Goal: Information Seeking & Learning: Find contact information

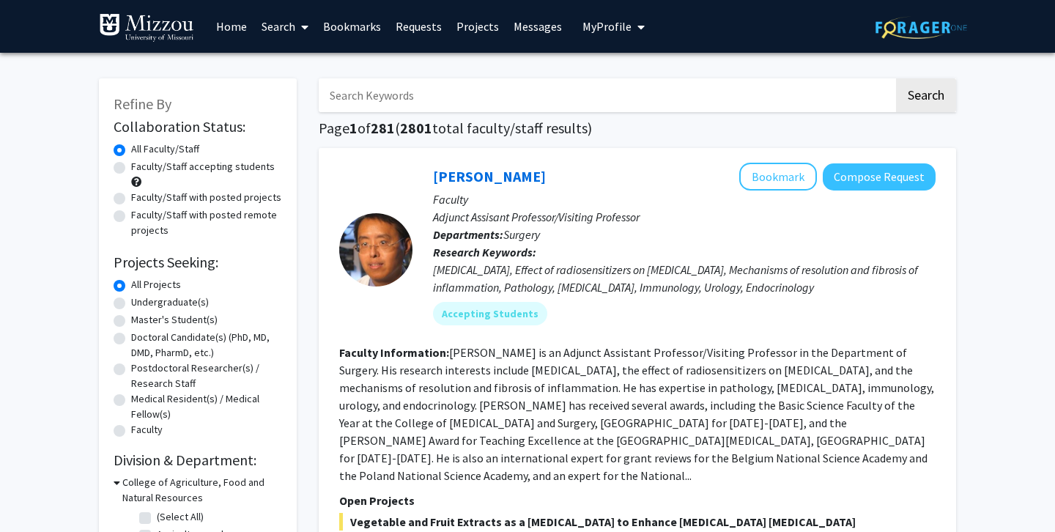
click at [211, 197] on label "Faculty/Staff with posted projects" at bounding box center [206, 197] width 150 height 15
click at [141, 197] on input "Faculty/Staff with posted projects" at bounding box center [136, 195] width 10 height 10
radio input "true"
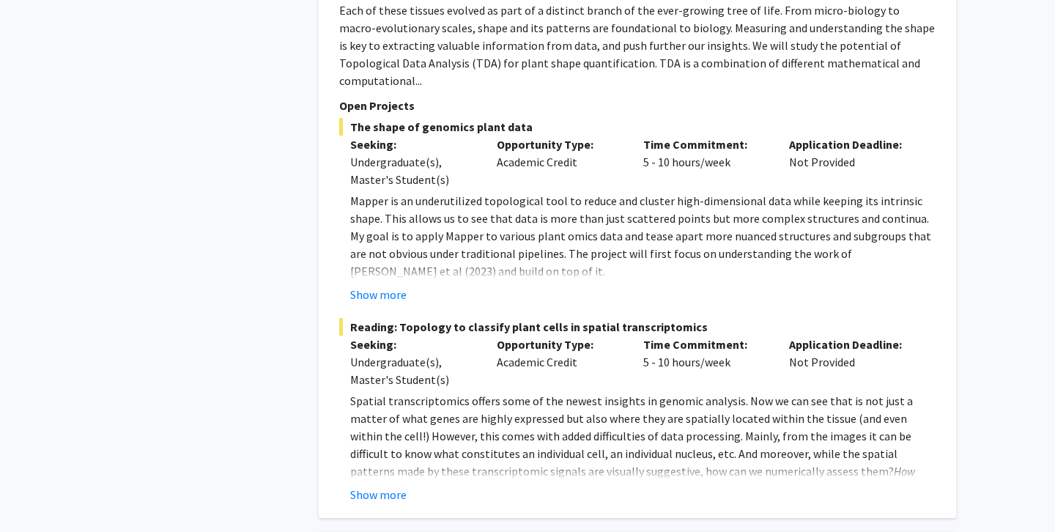
scroll to position [6646, 0]
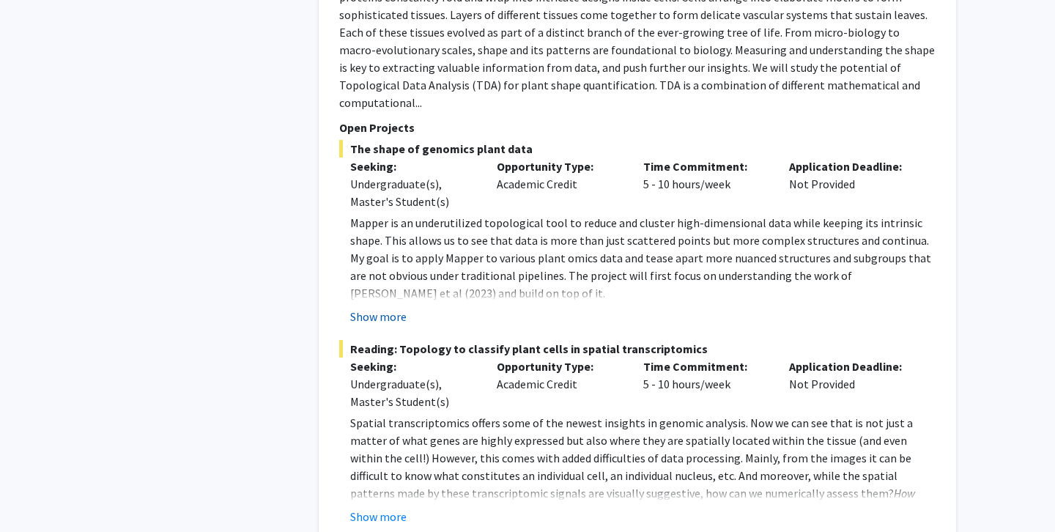
click at [402, 308] on button "Show more" at bounding box center [378, 317] width 56 height 18
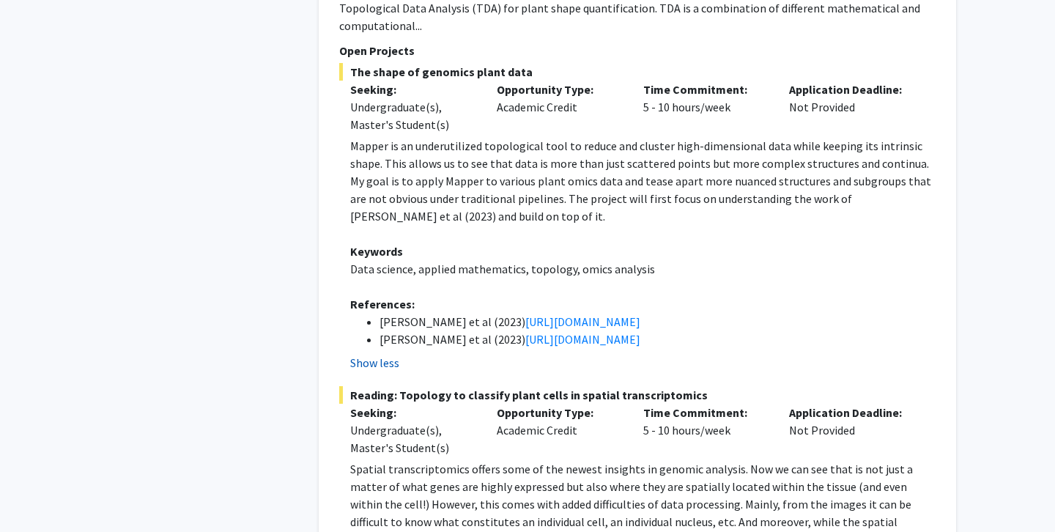
scroll to position [6724, 0]
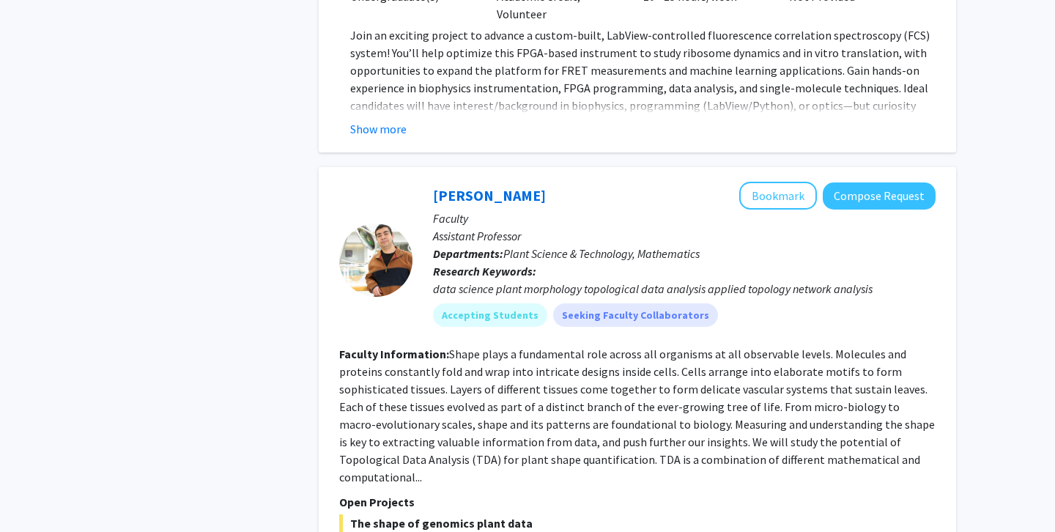
scroll to position [6261, 0]
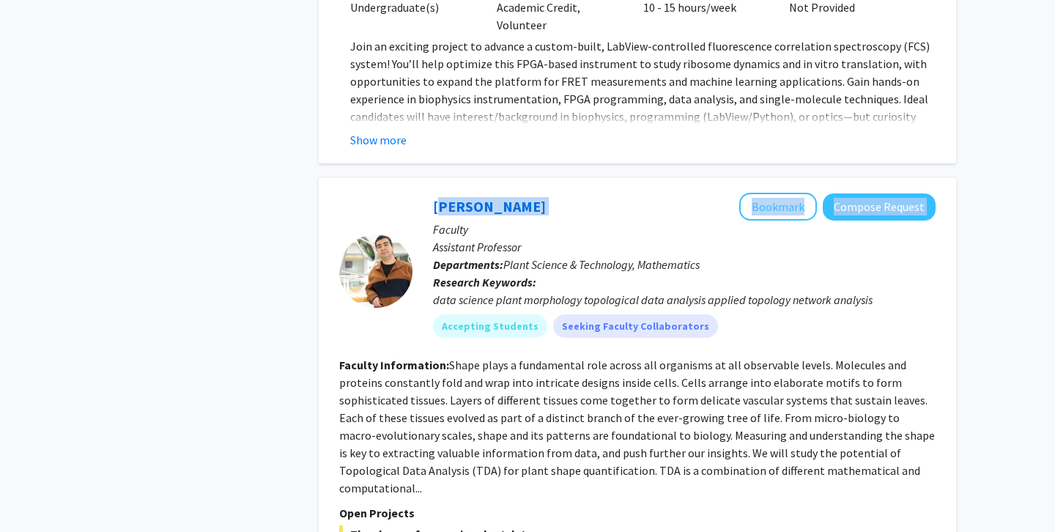
drag, startPoint x: 427, startPoint y: 122, endPoint x: 576, endPoint y: 118, distance: 149.5
click at [576, 193] on div "[PERSON_NAME] Bookmark Compose Request Faculty Assistant Professor Departments:…" at bounding box center [673, 271] width 523 height 156
copy div "[PERSON_NAME] Bookmark Compose Request"
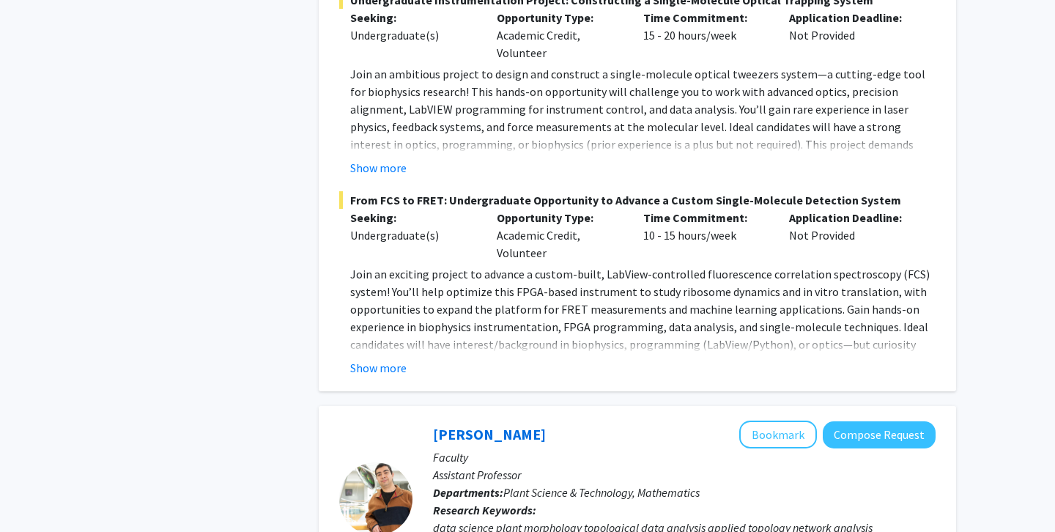
scroll to position [6185, 0]
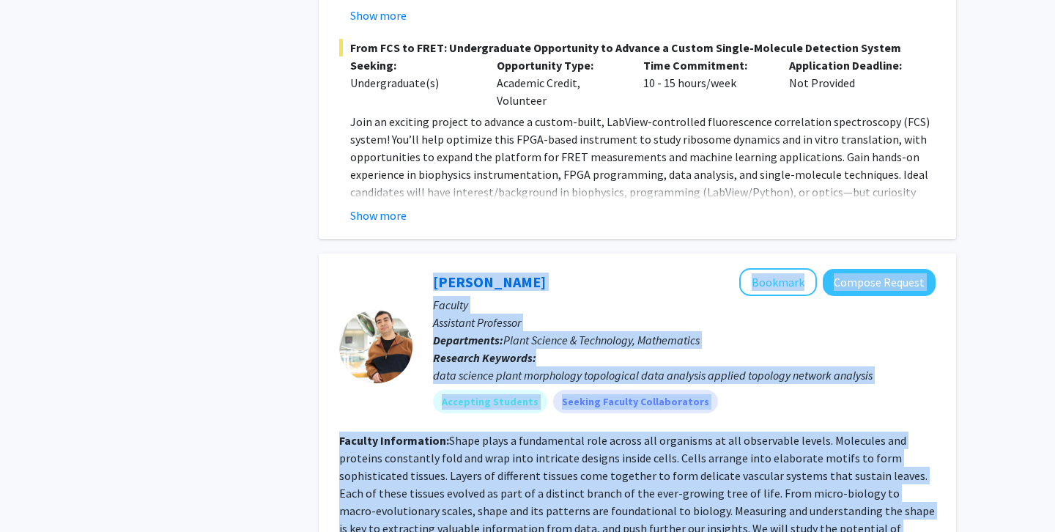
drag, startPoint x: 489, startPoint y: 430, endPoint x: 350, endPoint y: 248, distance: 229.4
copy fg-search-faculty "Lore Ipsumdolo Sitametc Adipisc Elitsed Doeiusm Temporinc Utlaboree Doloremagna…"
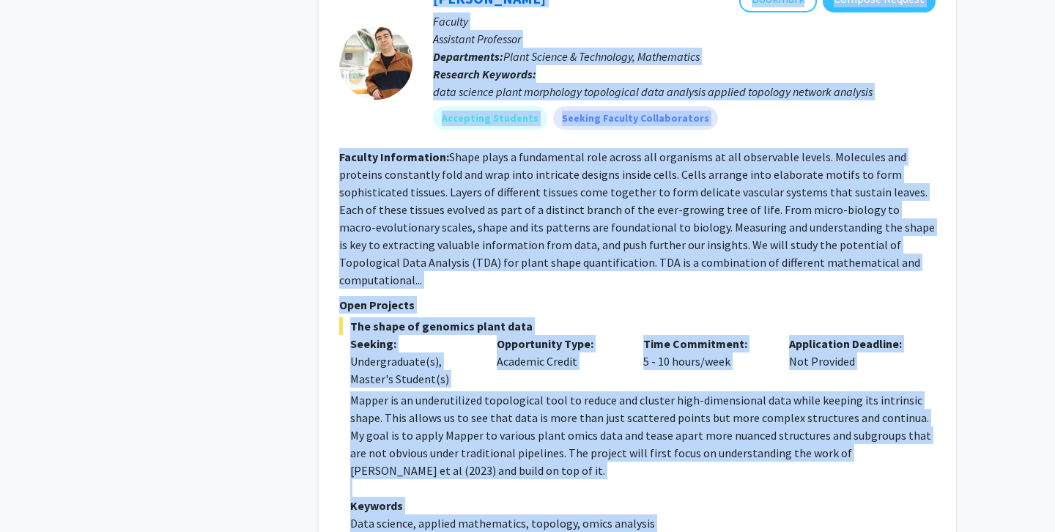
scroll to position [6471, 0]
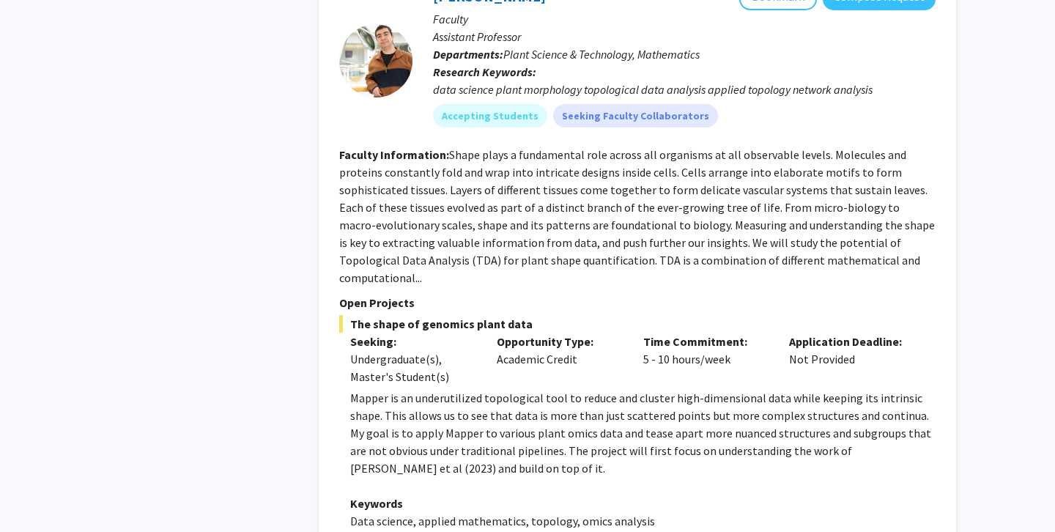
click at [698, 389] on p "Mapper is an underutilized topological tool to reduce and cluster high-dimensio…" at bounding box center [642, 433] width 585 height 88
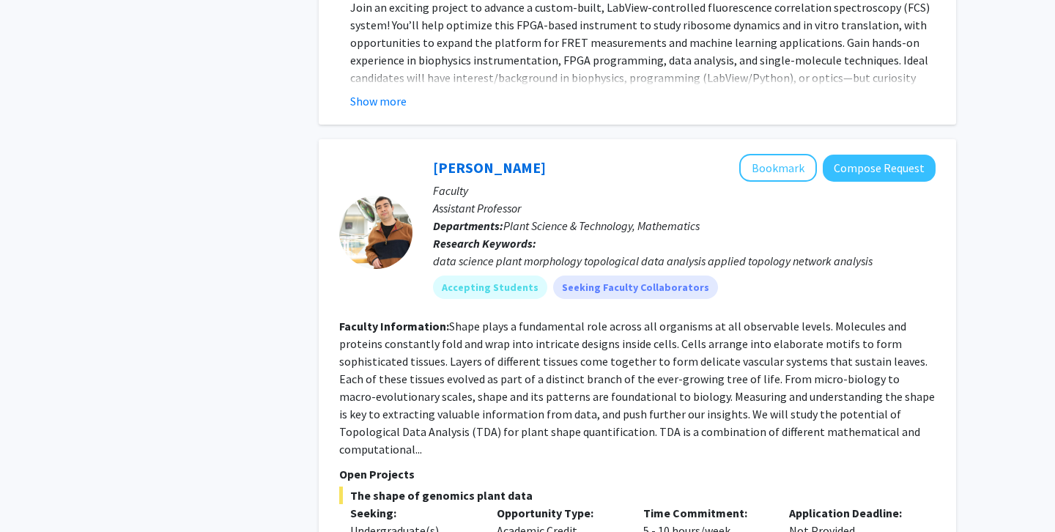
scroll to position [6328, 0]
